Goal: Transaction & Acquisition: Subscribe to service/newsletter

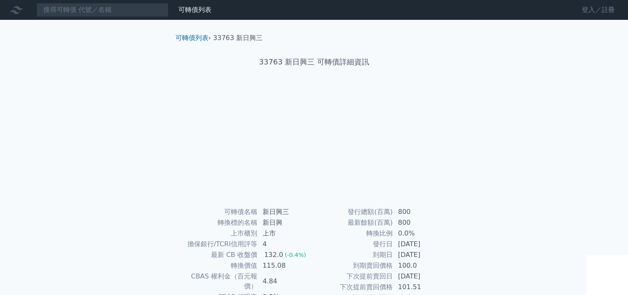
click at [597, 8] on link "登入／註冊" at bounding box center [598, 9] width 46 height 13
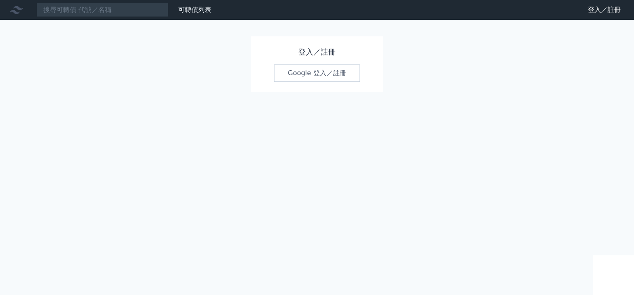
click at [341, 73] on link "Google 登入／註冊" at bounding box center [317, 72] width 86 height 17
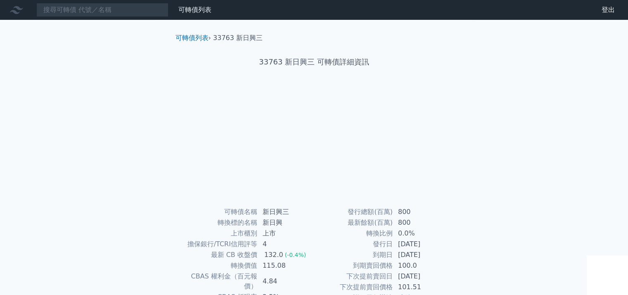
click at [184, 43] on div "33763 新日興三 可轉債詳細資訊" at bounding box center [314, 62] width 290 height 38
click at [187, 40] on link "可轉債列表" at bounding box center [191, 38] width 33 height 8
